Goal: Information Seeking & Learning: Find specific fact

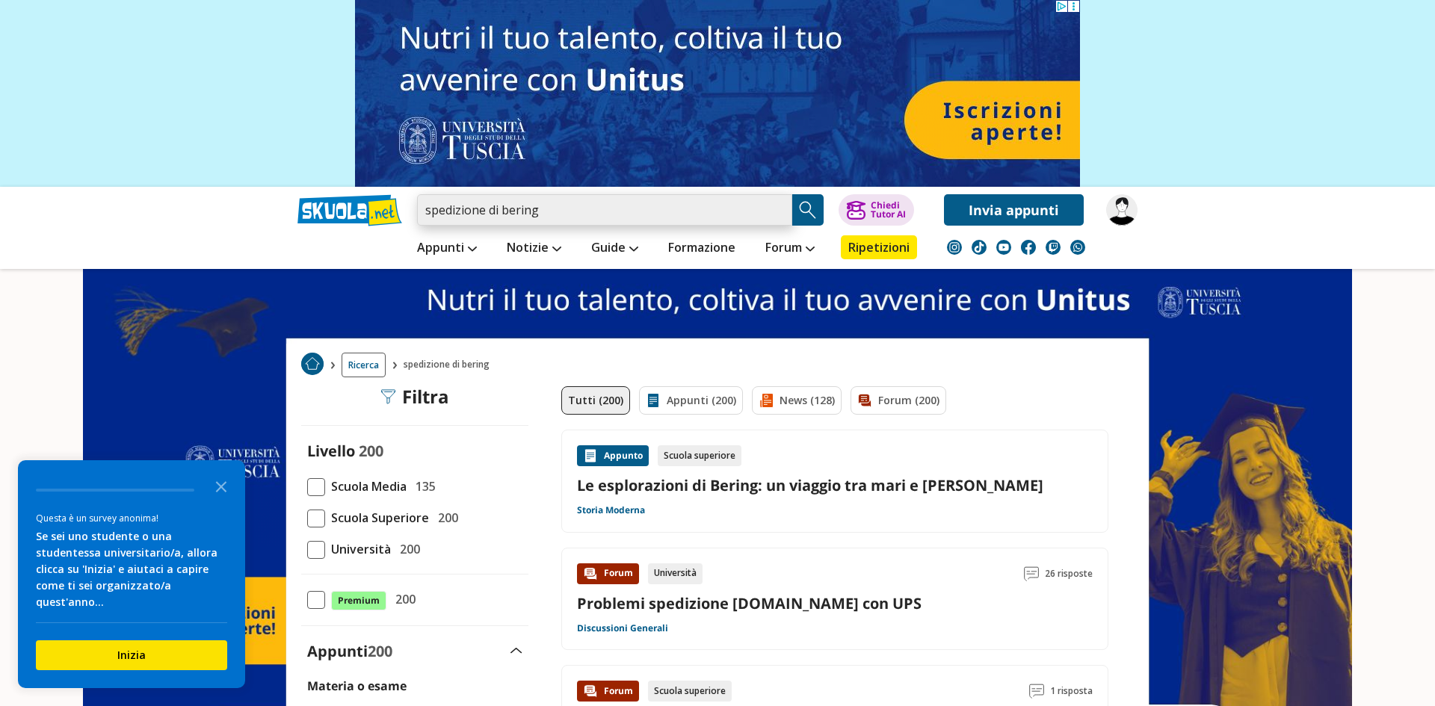
click at [579, 203] on input "spedizione di bering" at bounding box center [604, 209] width 375 height 31
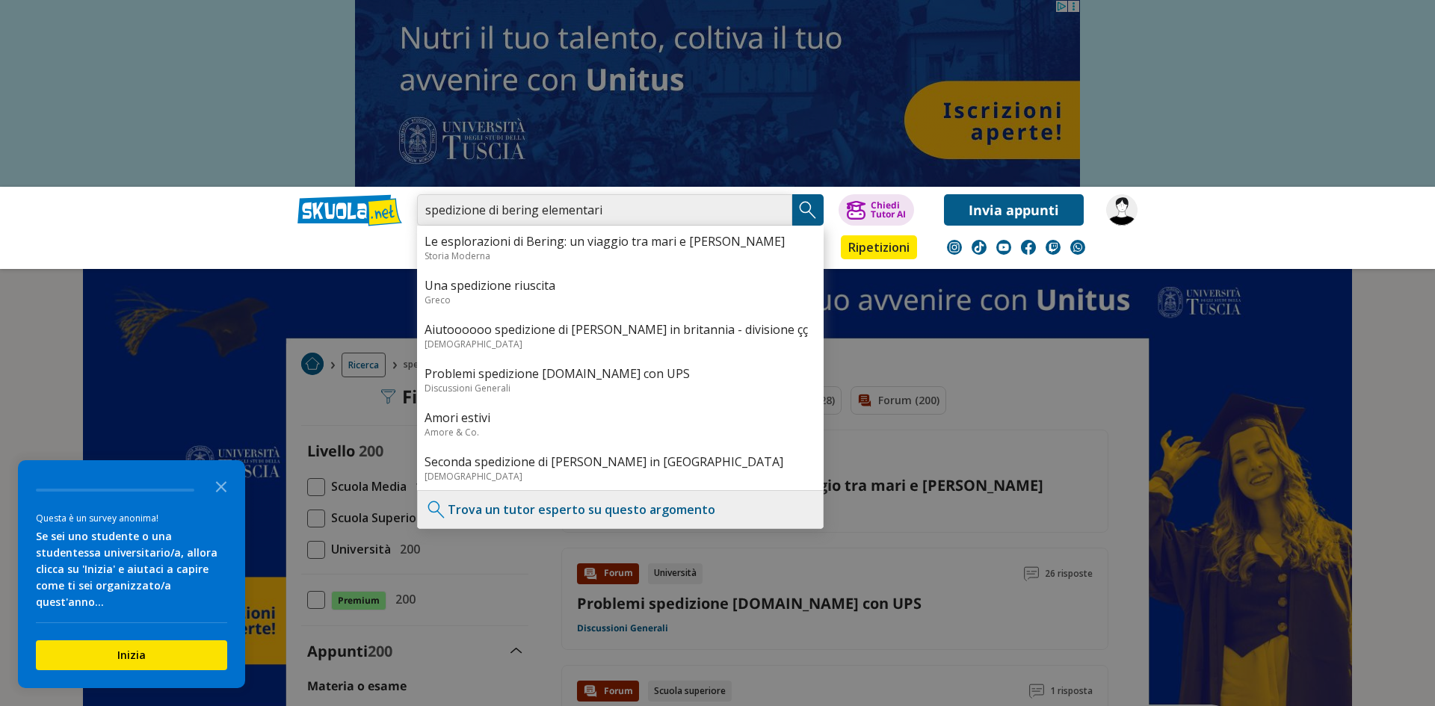
type input "spedizione di bering elementari"
click at [803, 215] on img "Search Button" at bounding box center [808, 210] width 22 height 22
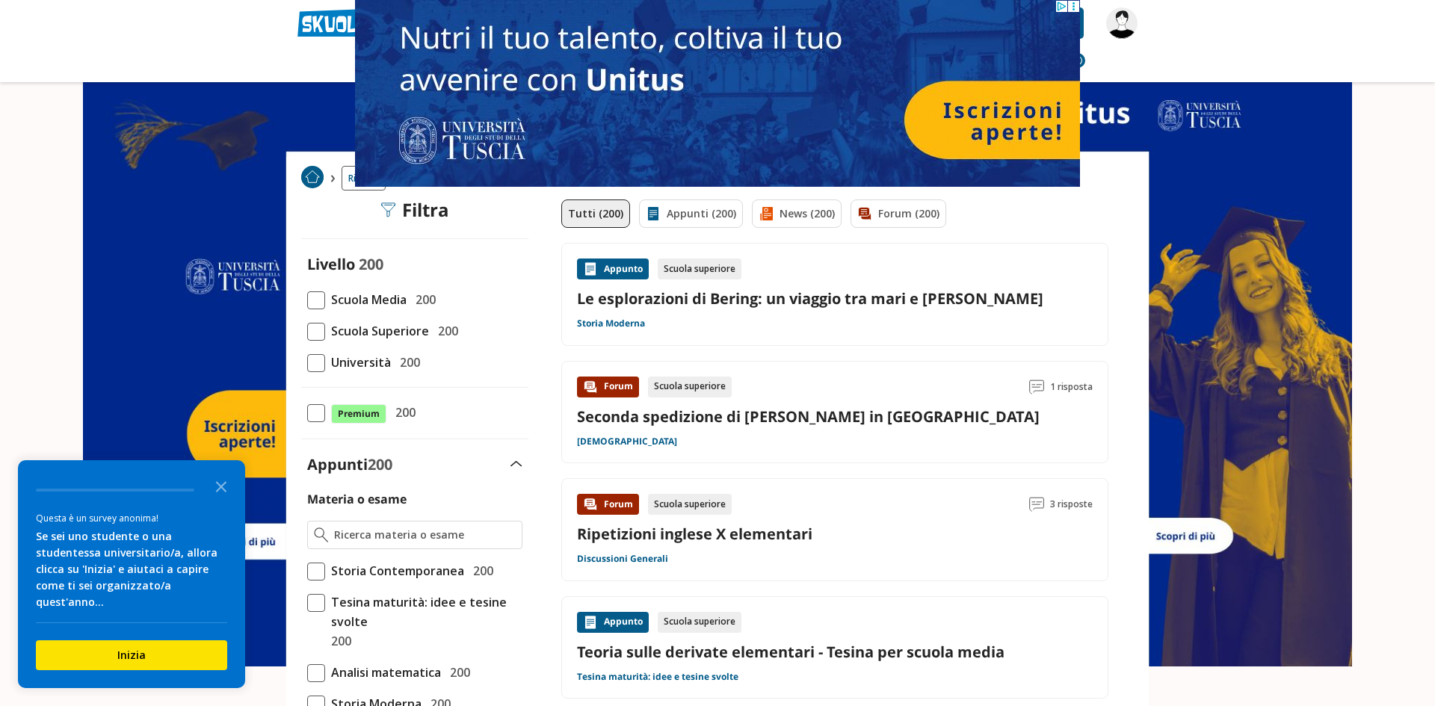
click at [380, 314] on div "Livello 200 Scuola Media 200 Scuola Superiore 200 Università 200" at bounding box center [414, 312] width 227 height 117
click at [383, 305] on span "Scuola Media" at bounding box center [365, 299] width 81 height 19
click at [307, 300] on input "Scuola Media 200" at bounding box center [307, 300] width 0 height 0
click at [372, 294] on span "Scuola Media" at bounding box center [365, 299] width 81 height 19
click at [307, 300] on input "Scuola Media 200" at bounding box center [307, 300] width 0 height 0
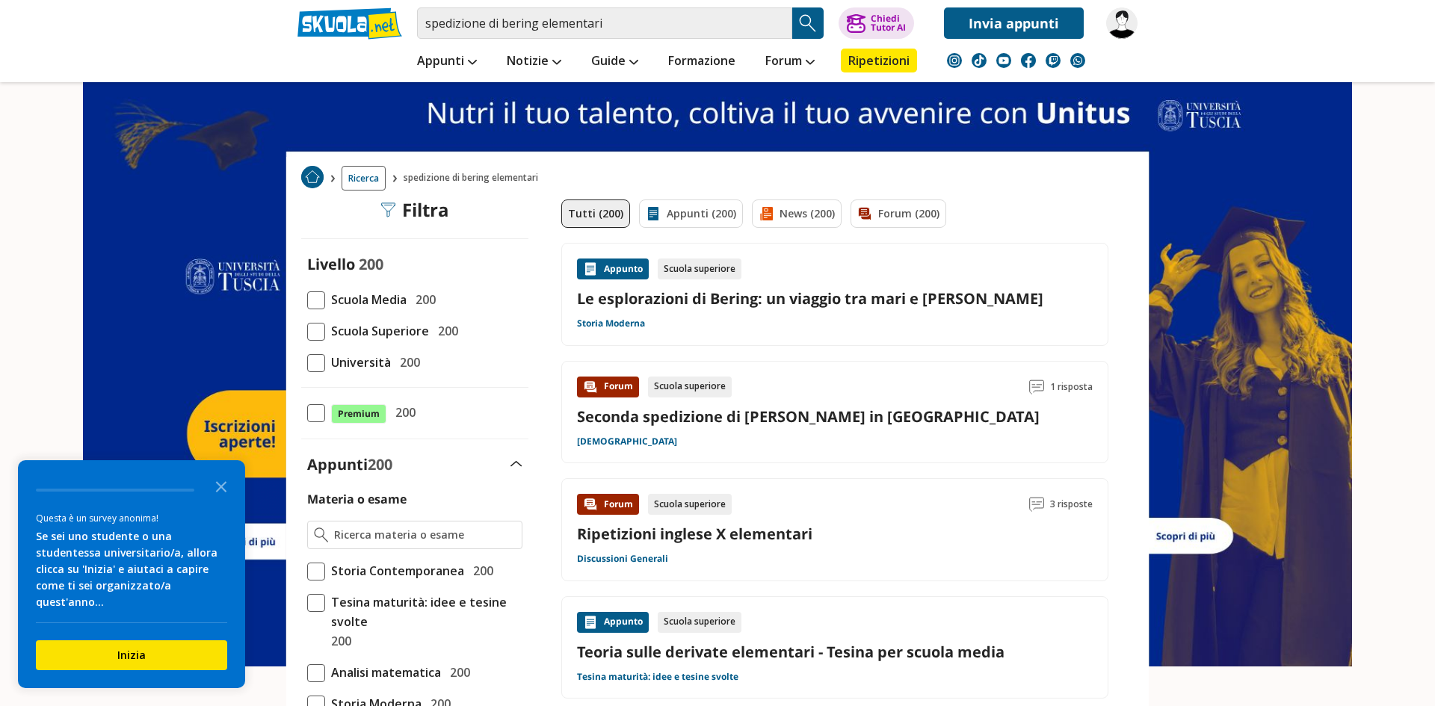
click at [372, 294] on span "Scuola Media" at bounding box center [365, 299] width 81 height 19
click at [307, 300] on input "Scuola Media 200" at bounding box center [307, 300] width 0 height 0
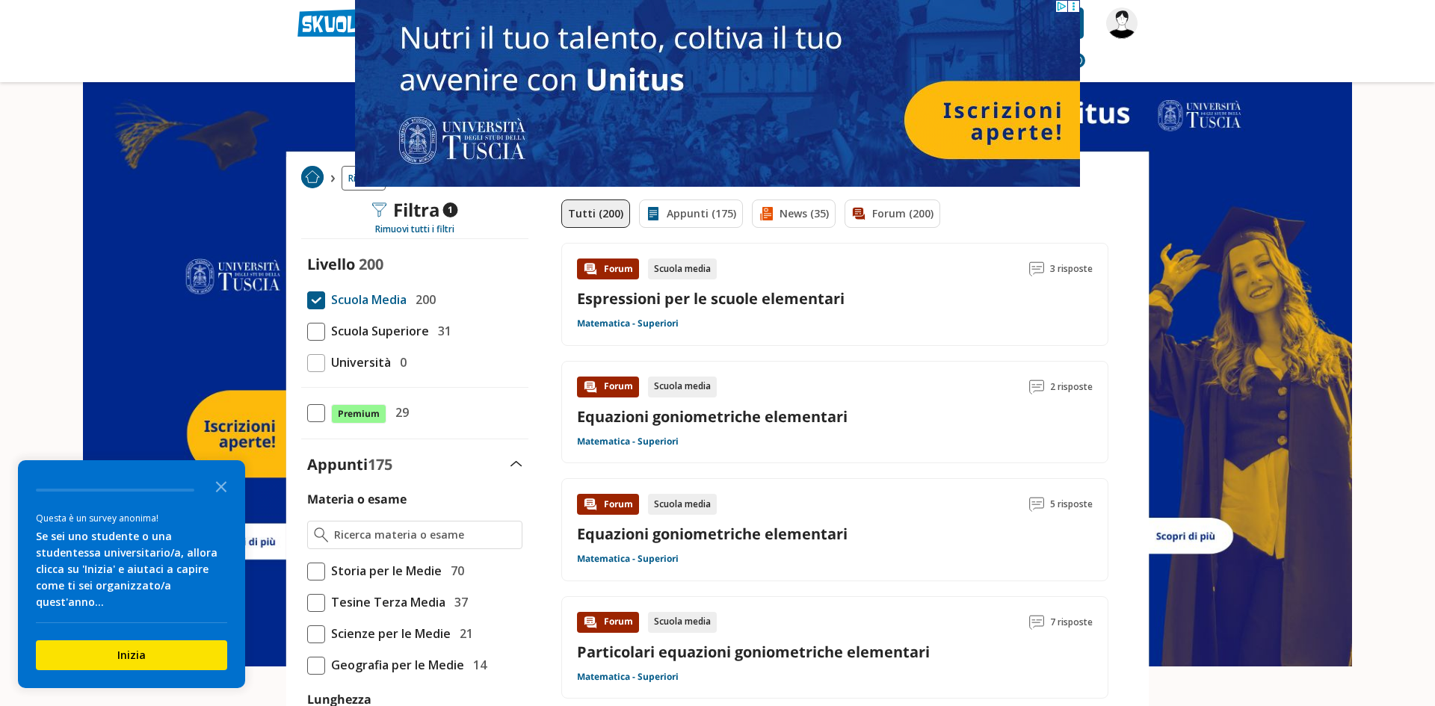
click at [709, 308] on link "Espressioni per le scuole elementari" at bounding box center [711, 299] width 268 height 20
